Goal: Task Accomplishment & Management: Complete application form

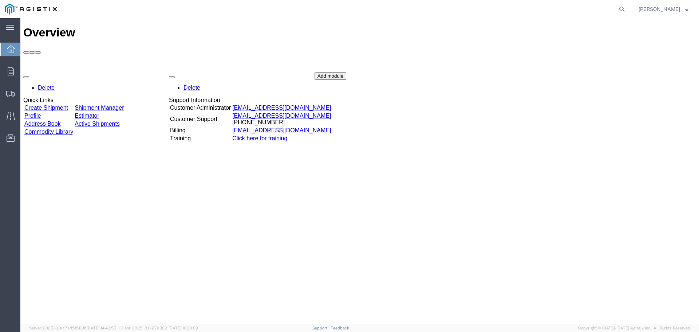
click at [62, 104] on link "Create Shipment" at bounding box center [46, 107] width 44 height 6
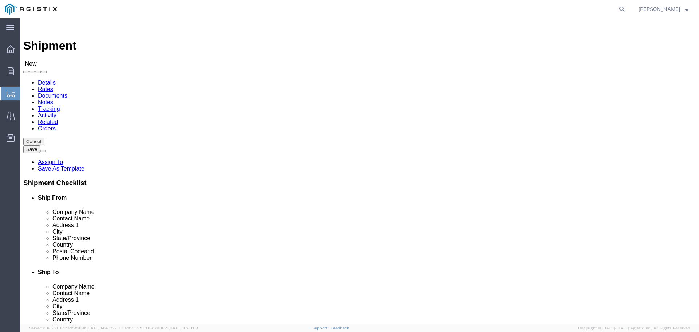
select select
click select "Select Elster American Meter Co LLC PG&E"
select select "9596"
click select "Select Elster American Meter Co LLC PG&E"
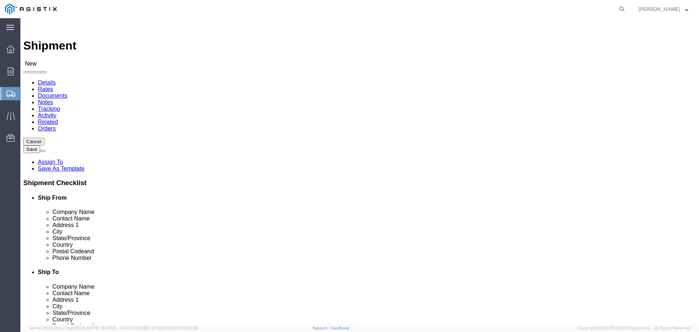
select select "PURCHORD"
select select
click select "Select All Others [GEOGRAPHIC_DATA] [GEOGRAPHIC_DATA] [GEOGRAPHIC_DATA] [GEOGRA…"
select select "19740"
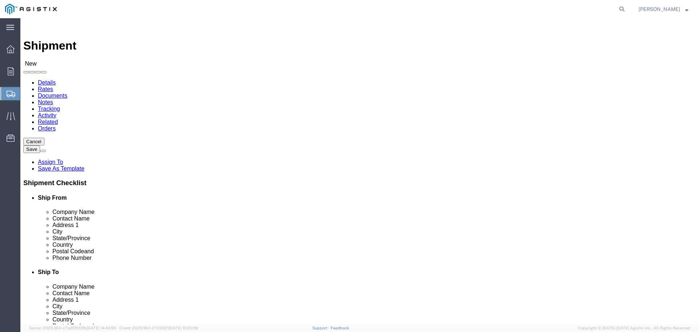
click select "Select All Others [GEOGRAPHIC_DATA] [GEOGRAPHIC_DATA] [GEOGRAPHIC_DATA] [GEOGRA…"
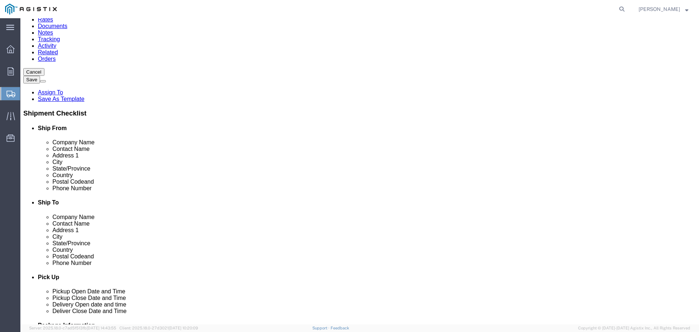
scroll to position [73, 0]
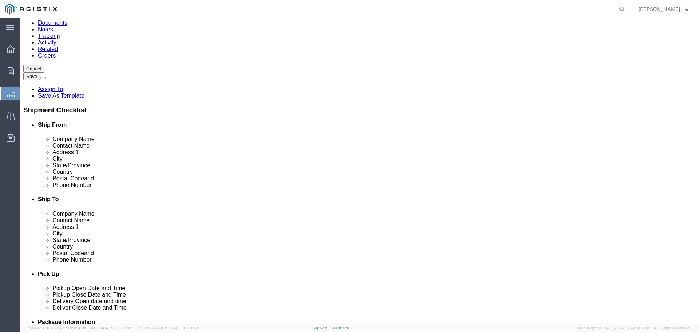
click input "text"
type input "honey"
click p "- HONEYWELL AMERICAN METER - ([PERSON_NAME]) [STREET_ADDRESS][US_STATE]"
select select "NE"
type input "HONEYWELL AMERICAN METER"
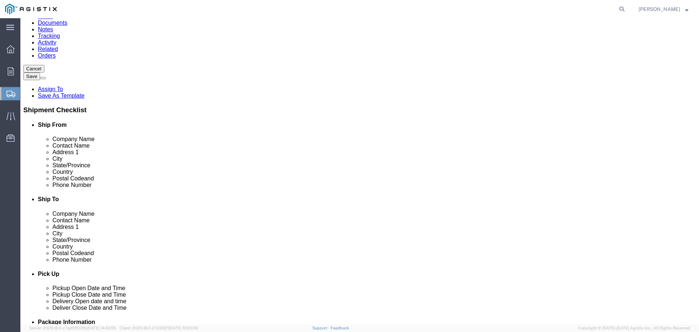
click input "text"
type input "pac"
click p "- PACIFIC GAS AND ELECTRIC - ([PERSON_NAME]) [STREET_ADDRESS][PERSON_NAME]"
select select "CA"
type input "PACIFIC GAS AND ELECTRIC"
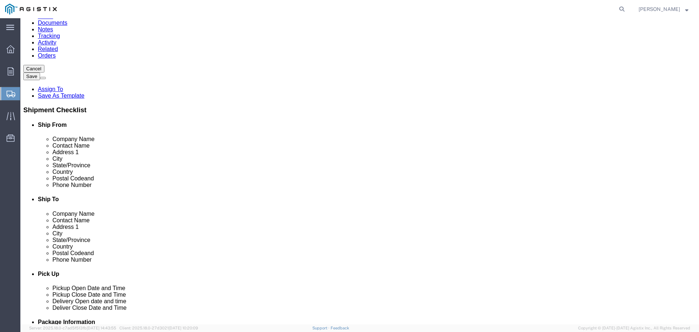
click input "text"
type input "4"
type input "[STREET_ADDRESS]"
click input "text"
type input "F"
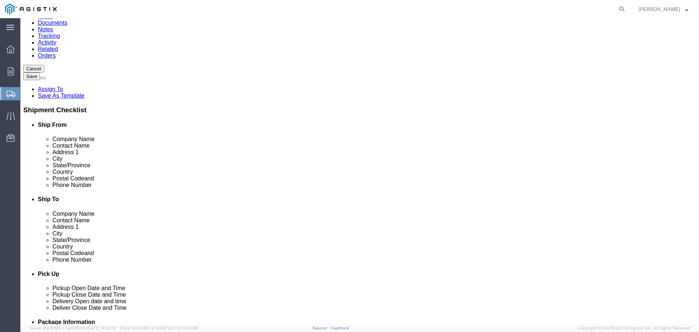
type input "STOCKTON"
click label "Address 2"
click input "Postal Code"
type input "9"
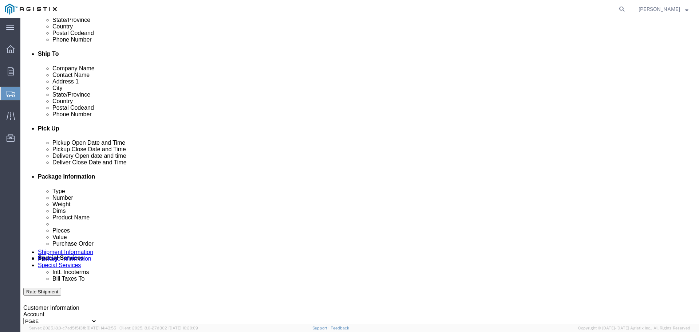
scroll to position [218, 0]
type input "95206"
click div "[DATE] 3:00 PM"
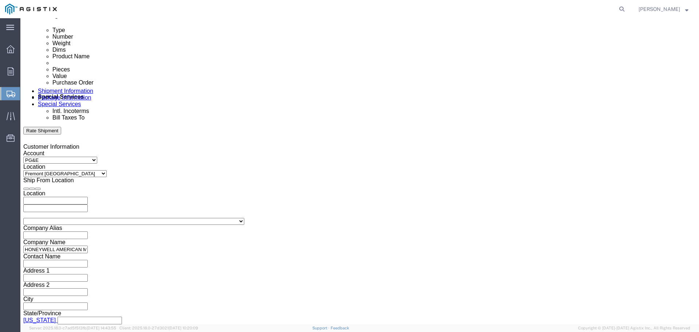
click input "3:00 PM"
click input "6:00 PM"
type input "6:00 AM"
click button "Apply"
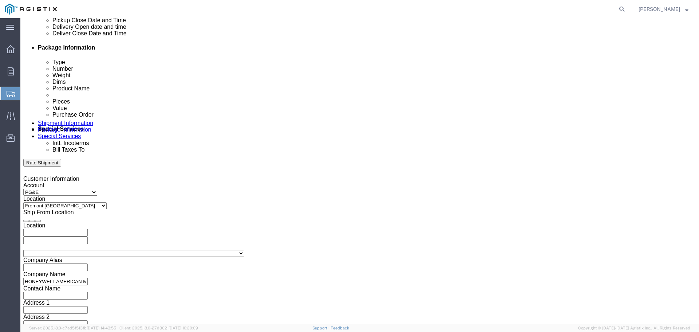
scroll to position [306, 0]
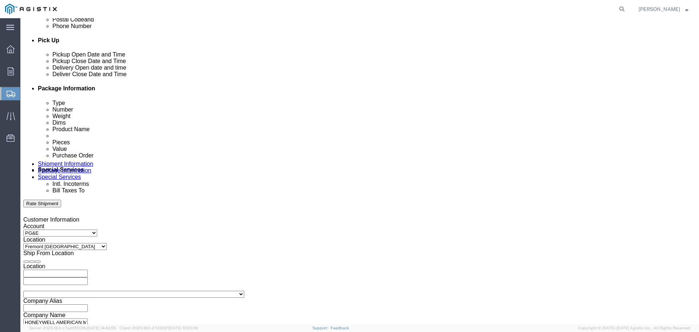
click div "[DATE] 7:00 AM"
click input "11:00 AM"
type input "11:00 PM"
click div "Close Time 11:00 PM [DATE] 7:00 AM - [DATE] 7:00 AM Cancel Apply"
click button "Apply"
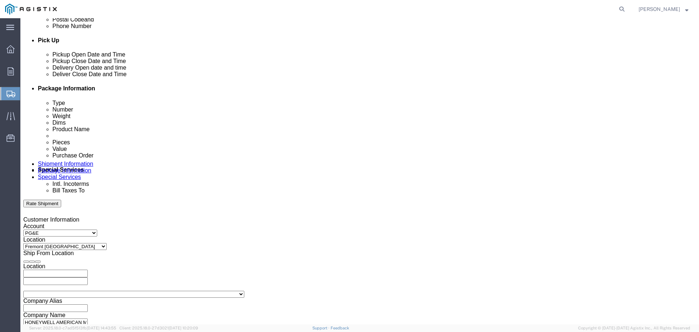
click div
click input "12:00 AM"
type input "8:00 AM"
click button "Apply"
click div
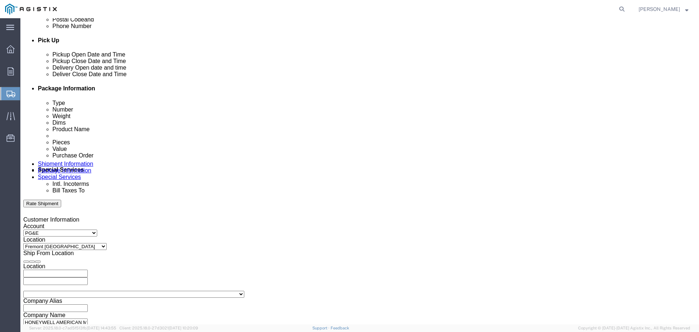
click button "Apply"
click input "text"
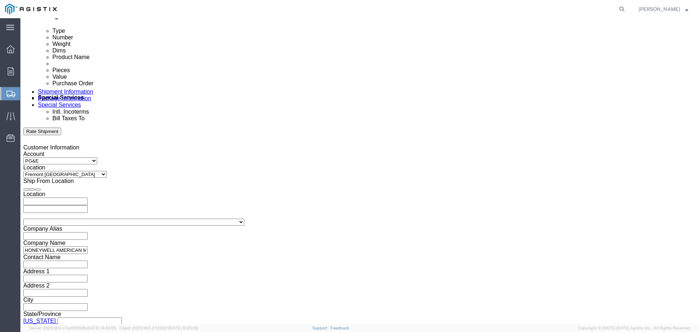
scroll to position [379, 0]
type input "3501361197"
click select "Select Air Less than Truckload Multi-Leg Ocean Freight Rail Small Parcel Truckl…"
select select "TL"
click select "Select Air Less than Truckload Multi-Leg Ocean Freight Rail Small Parcel Truckl…"
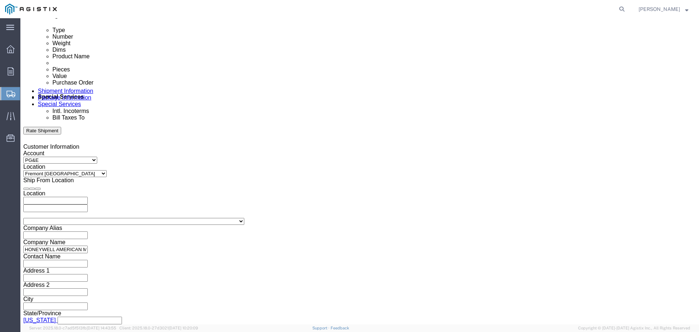
click select "Select 1-Ton (PSS) 10 Wheel 10 Yard Dump Truck 20 Yard Dump Truck Bobtail Botto…"
select select "STDV"
click select "Select 1-Ton (PSS) 10 Wheel 10 Yard Dump Truck 20 Yard Dump Truck Bobtail Botto…"
click select "Select 53 Feet 20 Feet 35 Feet 48 Feet"
select select "53FT"
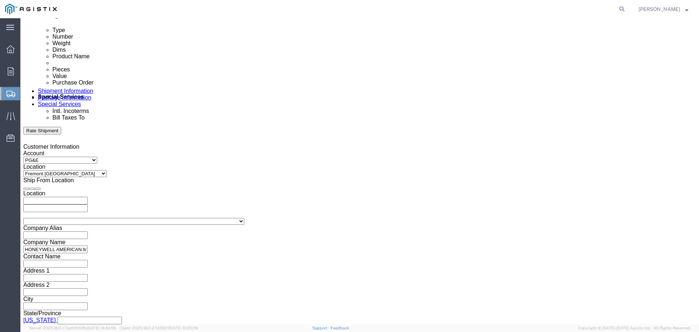
click select "Select 53 Feet 20 Feet 35 Feet 48 Feet"
click button "Continue"
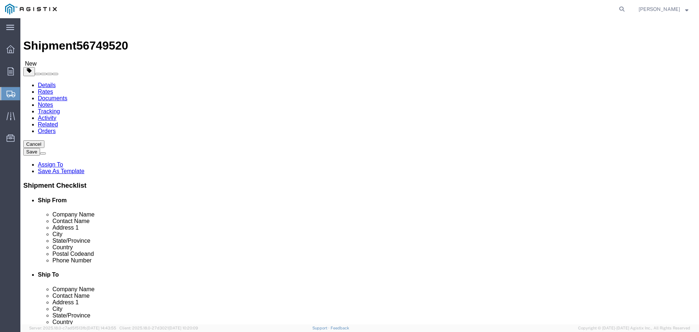
click select "Select Bulk Bundle(s) Cardboard Box(es) Carton(s) Crate(s) Drum(s) (Fiberboard)…"
select select "PSST"
click select "Select Bulk Bundle(s) Cardboard Box(es) Carton(s) Crate(s) Drum(s) (Fiberboard)…"
click input "text"
type input "3120"
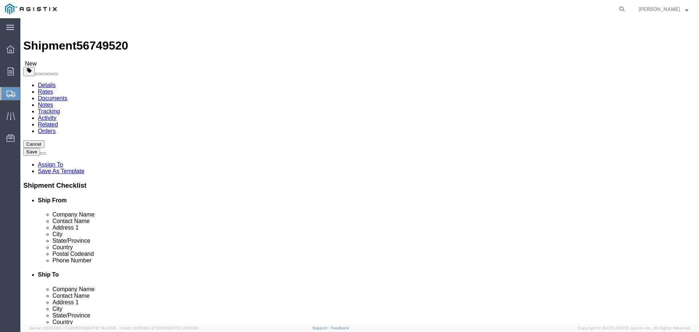
click input "1"
type input "52"
click input "text"
type input "42"
click input "text"
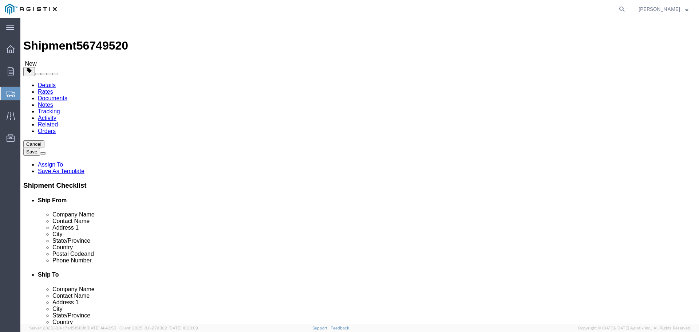
type input "45"
click input "text"
type input "46"
click input "0.00"
type input "0"
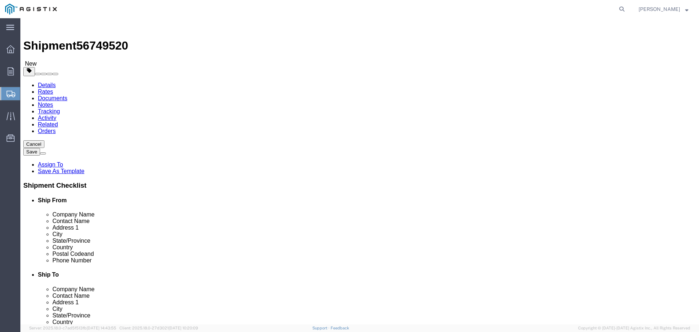
type input "41080"
click link "Add Content"
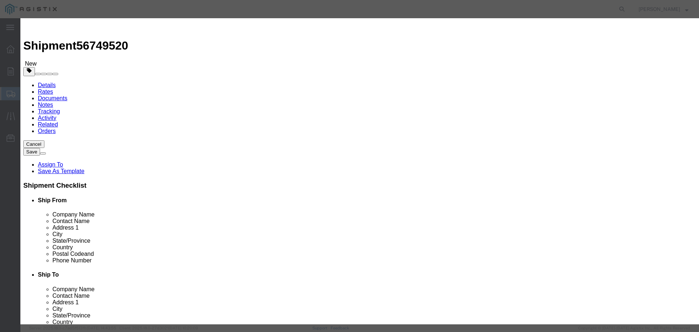
click input "text"
type input "AC250"
click input "0"
type input "3120"
click input "text"
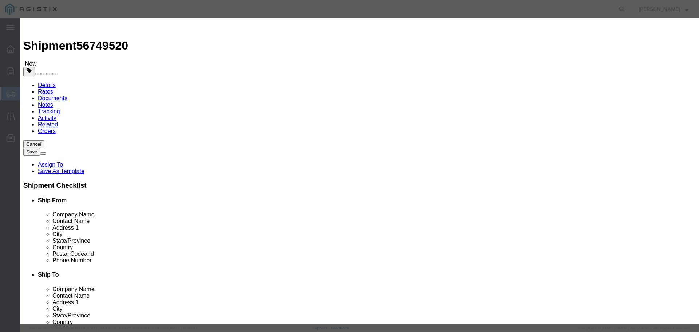
type input "328173.00"
click select "Select 50 55 60 65 70 85 92.5 100 125 175 250 300 400"
select select "85"
click select "Select 50 55 60 65 70 85 92.5 100 125 175 250 300 400"
click button "Save & Close"
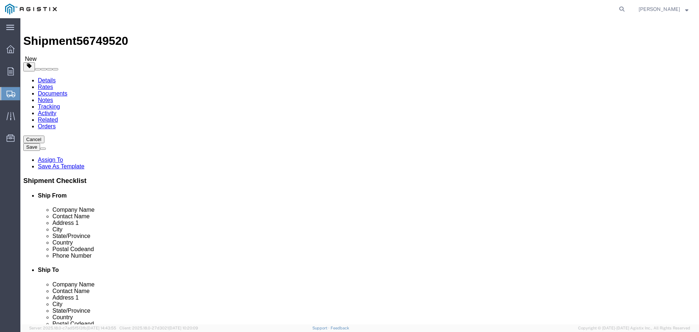
scroll to position [6, 0]
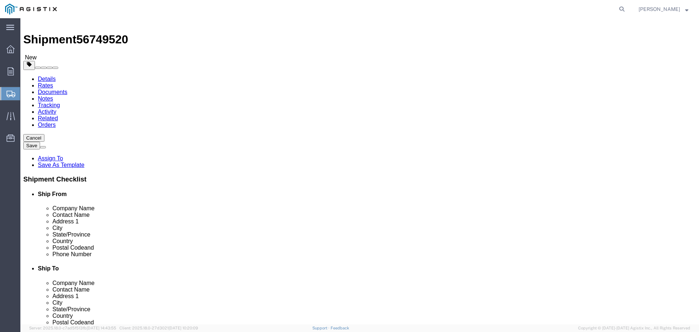
click button "Continue"
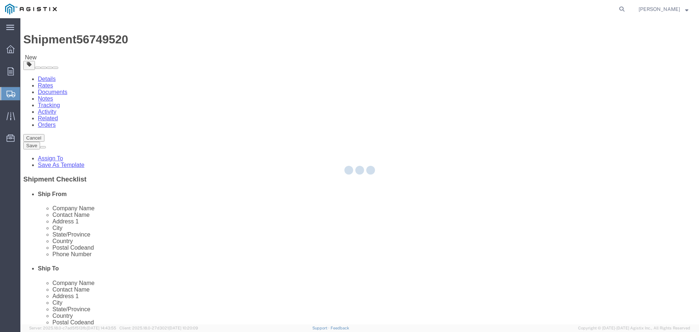
select select
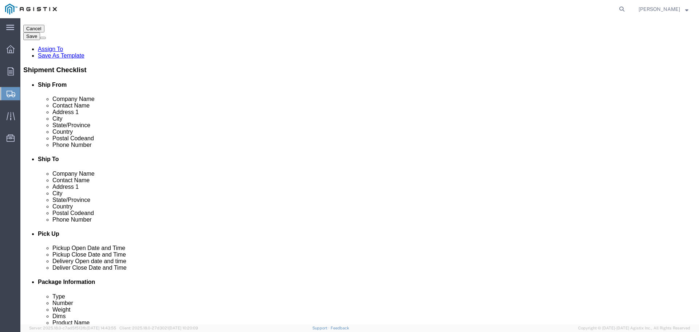
scroll to position [152, 0]
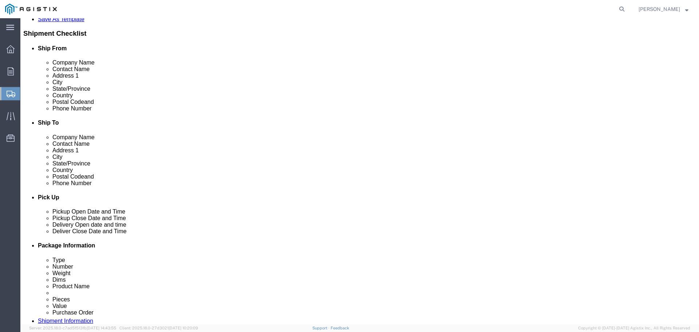
click select "Select 1 Day 2 Day 3-5 Day Economy 5+ Day"
select select "3-5 Day Economy"
click select "Select 1 Day 2 Day 3-5 Day Economy 5+ Day"
click button "Rate Shipment"
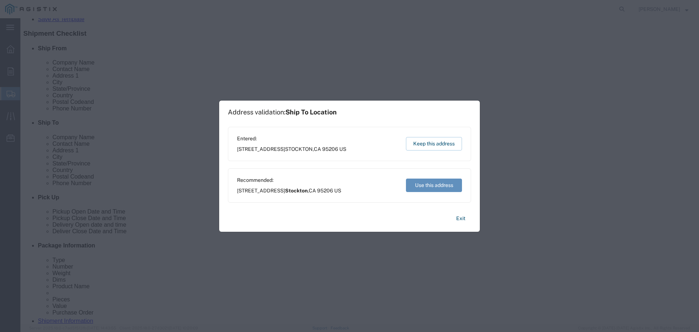
click at [429, 183] on button "Use this address" at bounding box center [434, 184] width 56 height 13
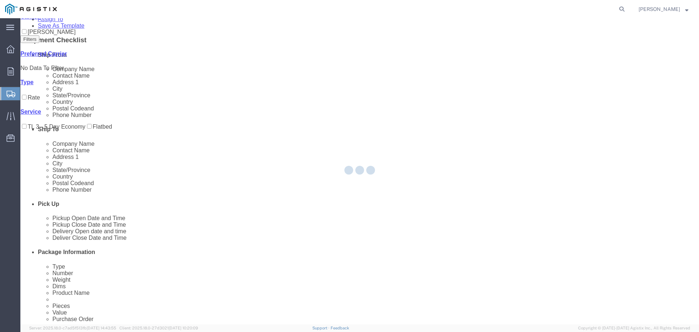
scroll to position [0, 0]
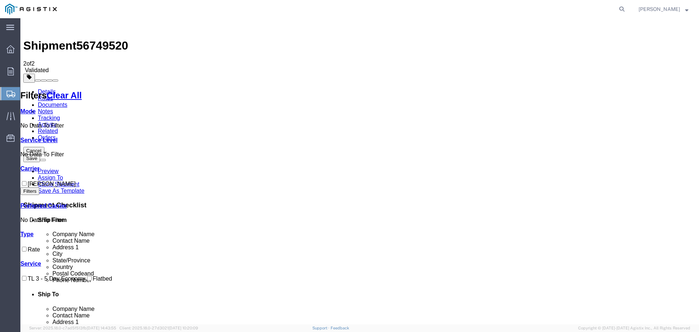
click at [27, 181] on input "[PERSON_NAME]" at bounding box center [24, 183] width 5 height 5
checkbox input "true"
